Goal: Task Accomplishment & Management: Manage account settings

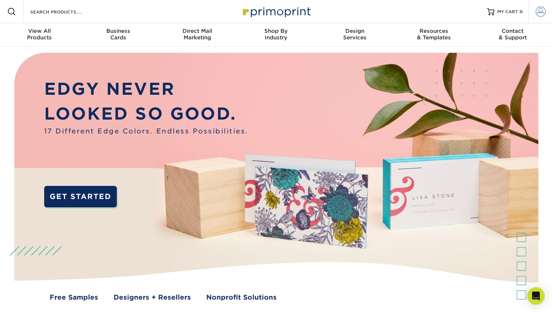
click at [540, 14] on span at bounding box center [540, 12] width 10 height 10
type input "[EMAIL_ADDRESS][DOMAIN_NAME]"
click at [541, 13] on span at bounding box center [540, 12] width 10 height 10
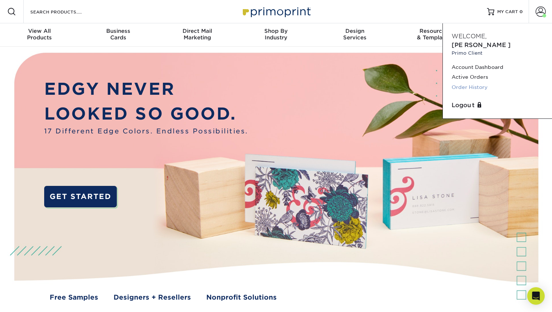
click at [471, 86] on link "Order History" at bounding box center [497, 87] width 92 height 10
